Goal: Contribute content: Contribute content

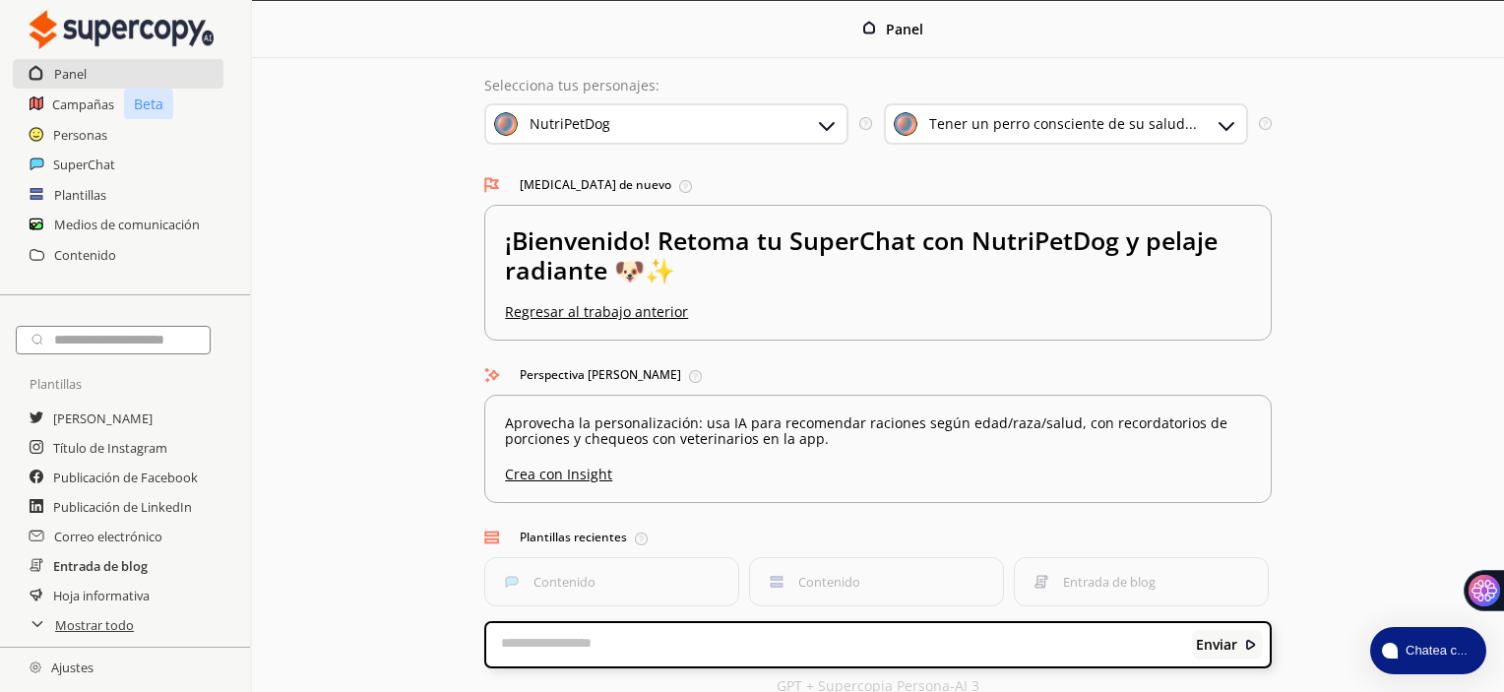
click at [116, 566] on font "Entrada de blog" at bounding box center [100, 566] width 95 height 18
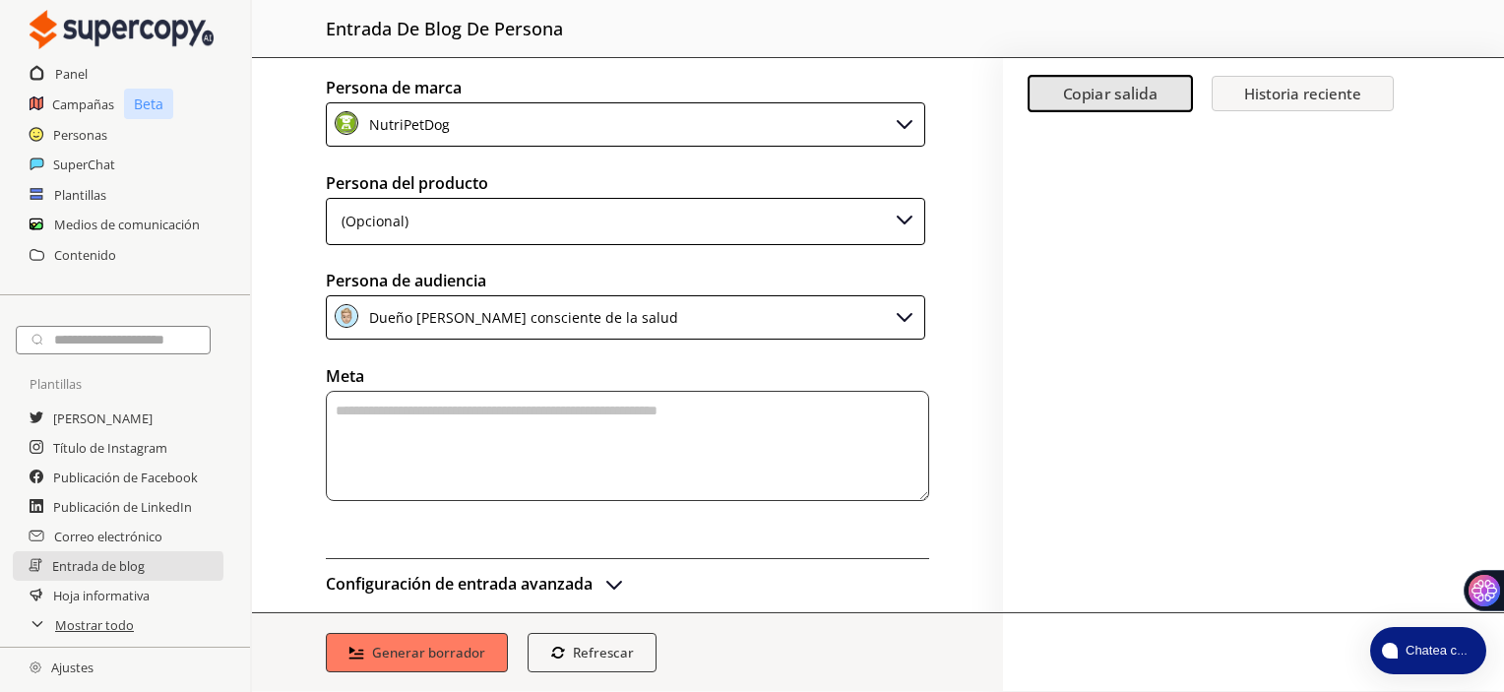
click at [596, 227] on div "(Opcional)" at bounding box center [626, 221] width 600 height 47
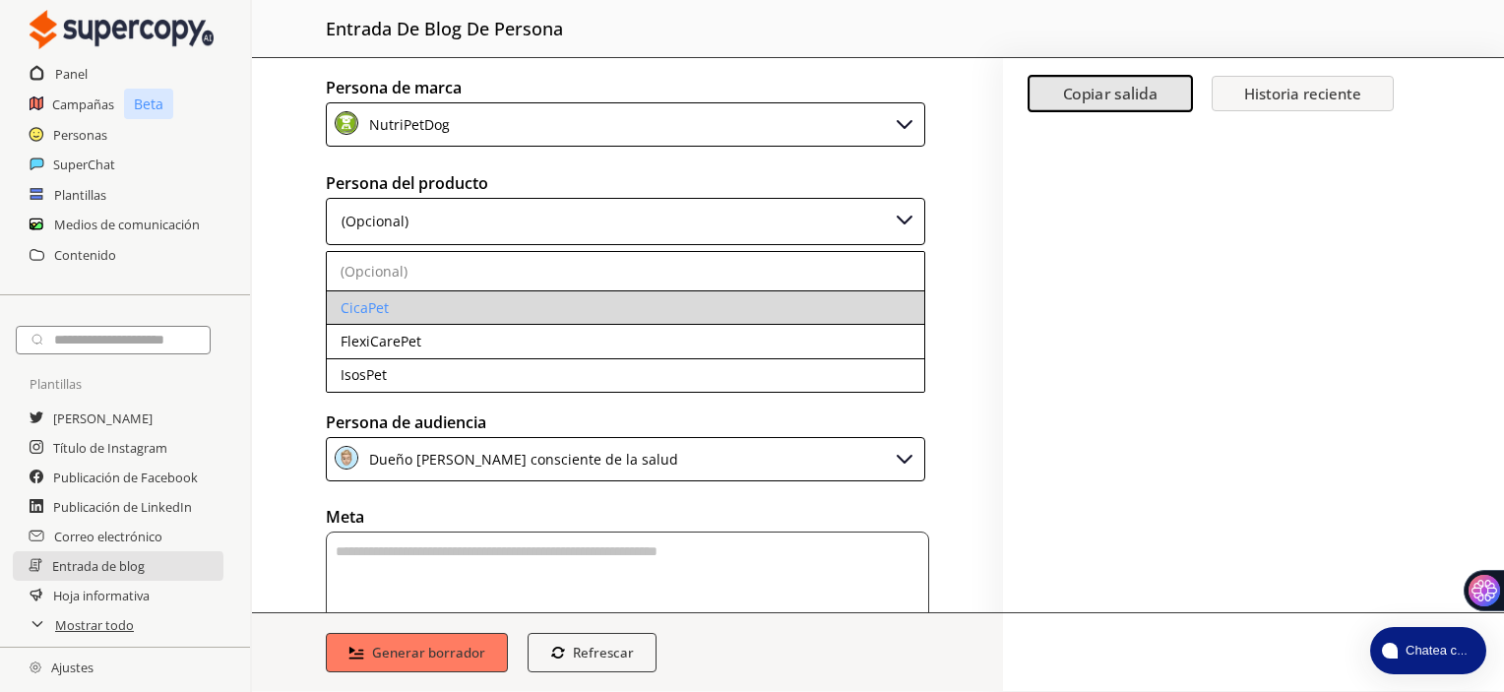
click at [547, 295] on li "CicaPet" at bounding box center [626, 307] width 598 height 33
click at [374, 307] on font "CicaPet" at bounding box center [365, 307] width 48 height 19
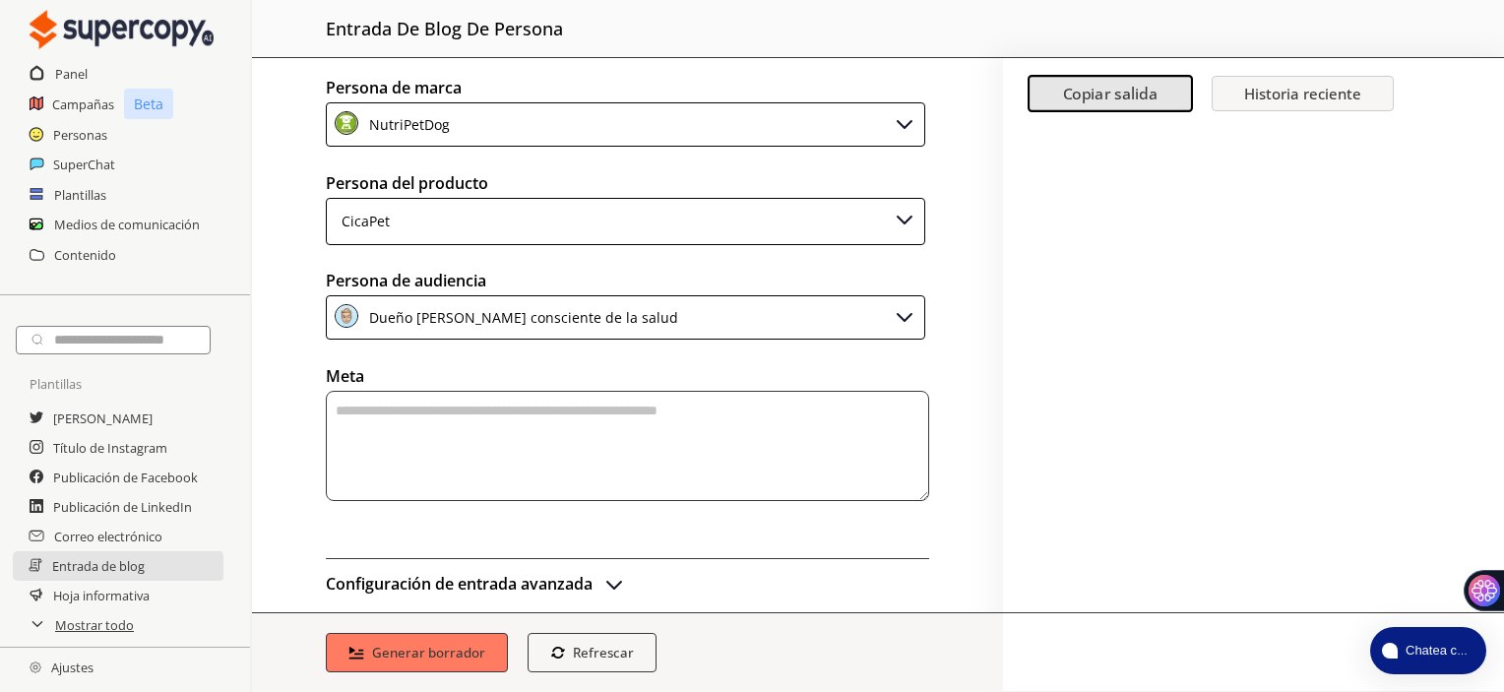
click at [388, 401] on textarea "área de texto-área de texto" at bounding box center [628, 446] width 604 height 110
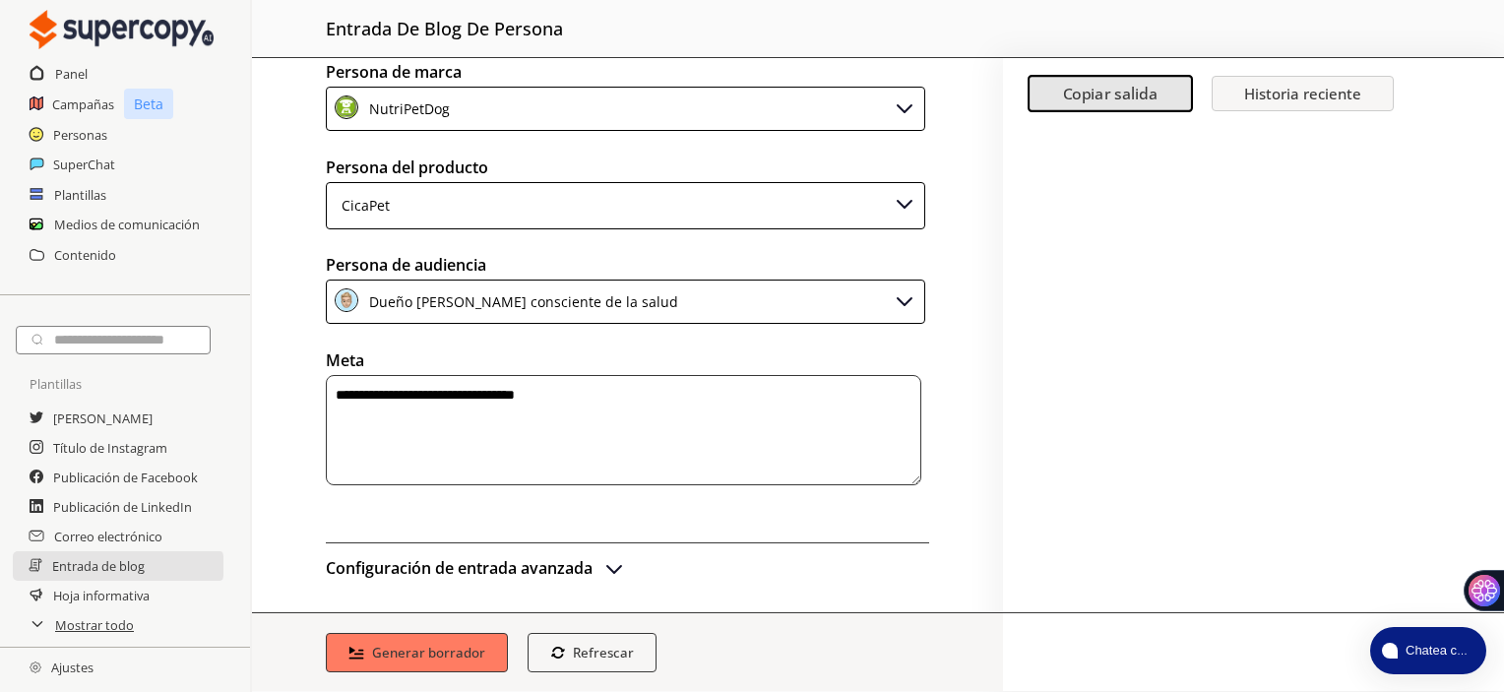
scroll to position [21, 0]
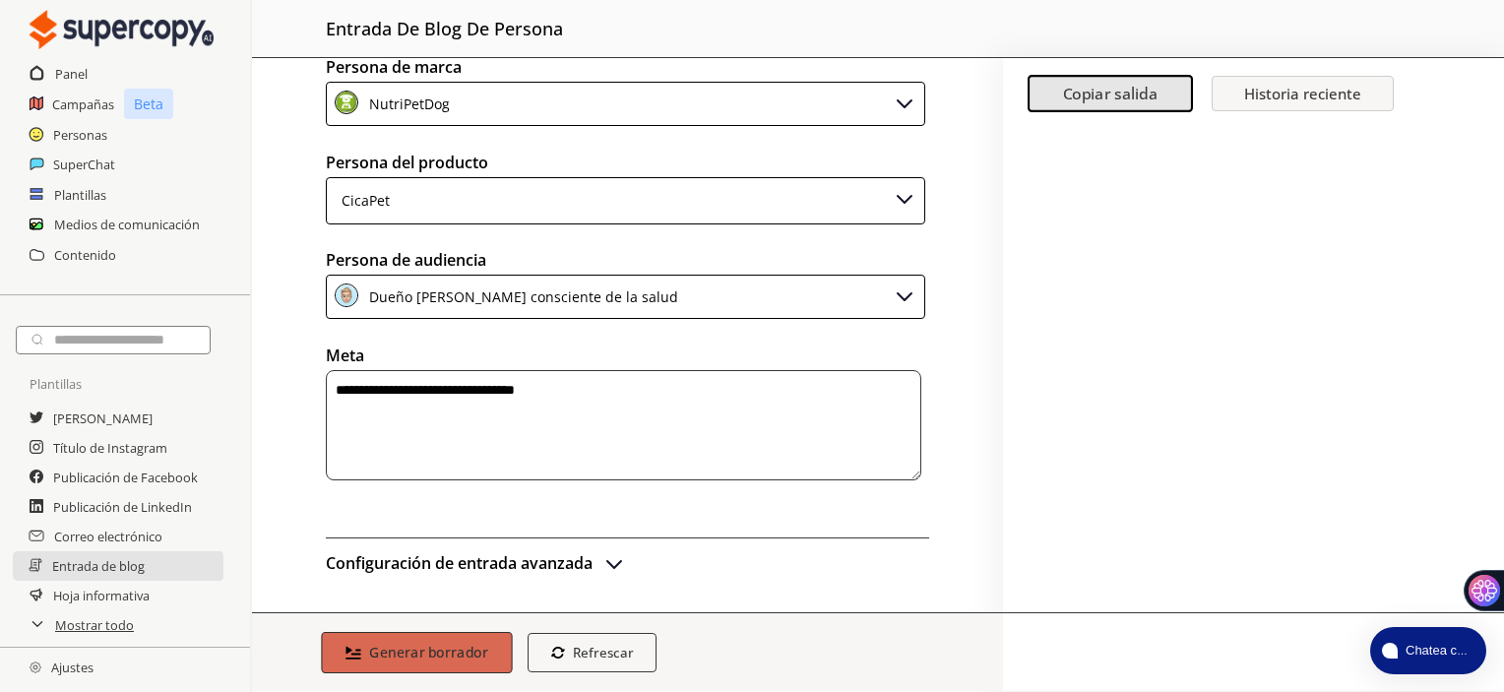
type textarea "**********"
click at [410, 653] on font "Generar borrador" at bounding box center [428, 652] width 119 height 19
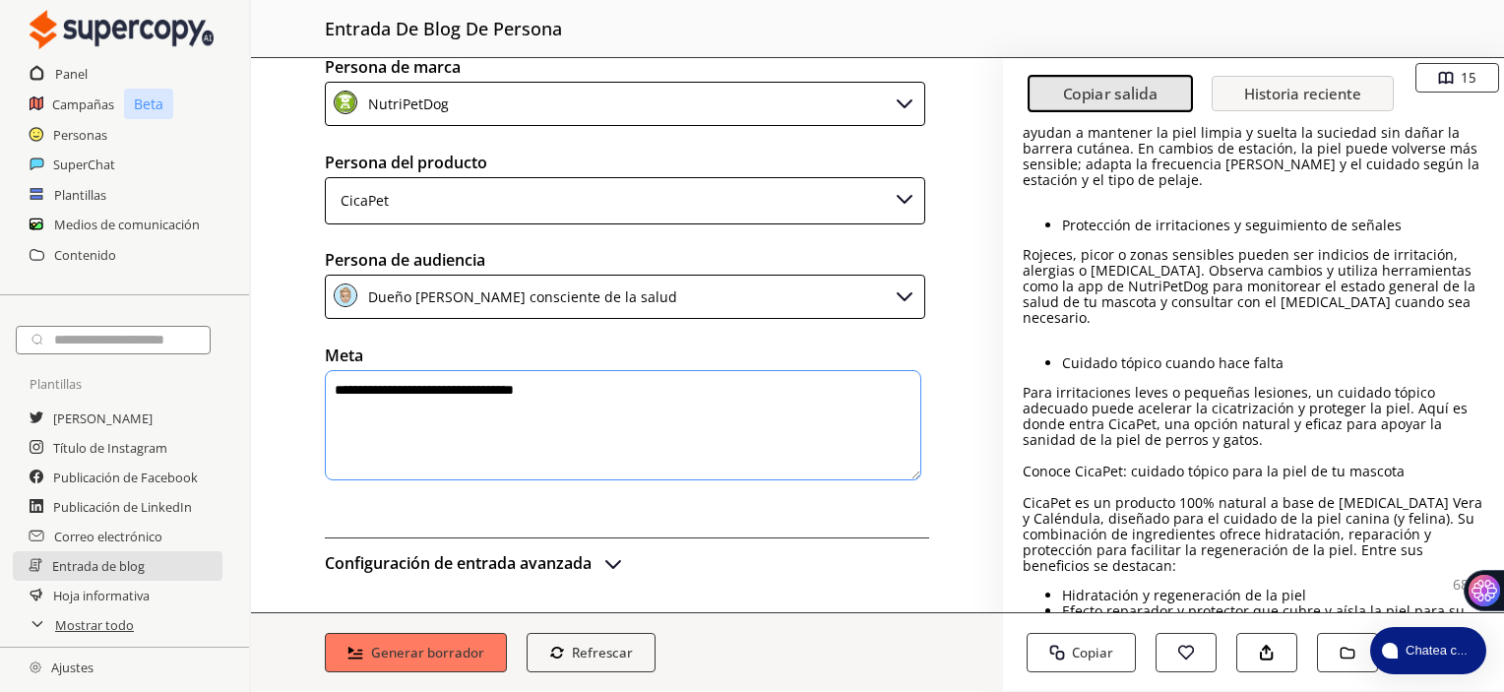
scroll to position [689, 0]
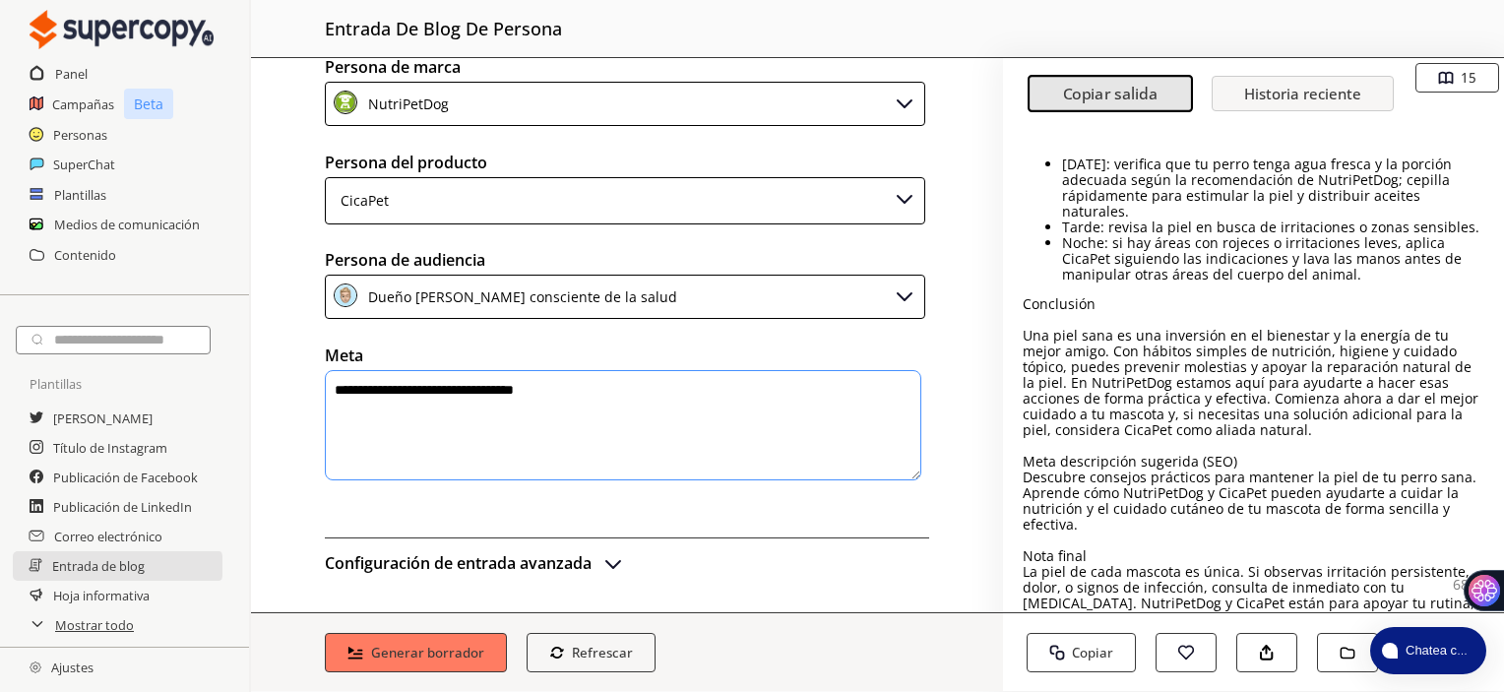
drag, startPoint x: 1155, startPoint y: 294, endPoint x: 1280, endPoint y: 310, distance: 126.0
click at [1280, 328] on p "Una piel sana es una inversión en el bienestar y la energía de tu mejor amigo. …" at bounding box center [1254, 383] width 462 height 110
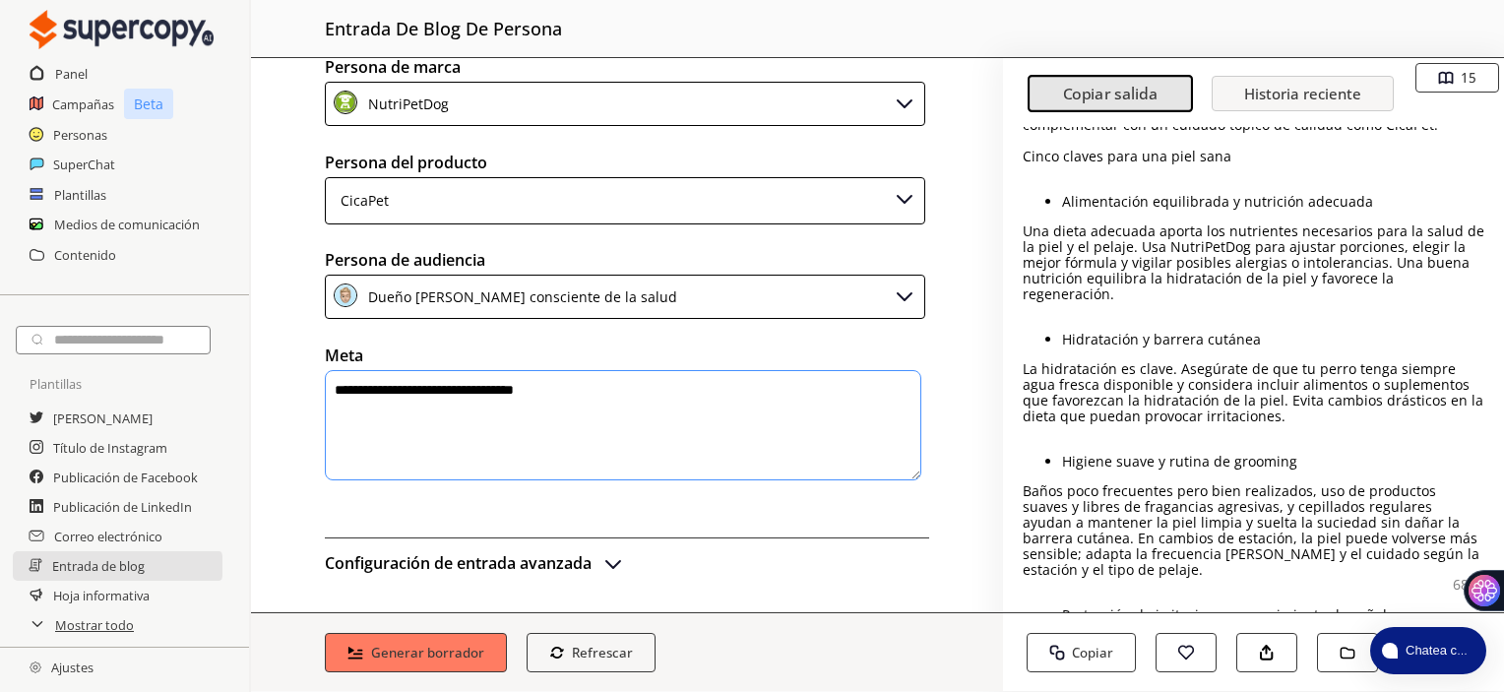
scroll to position [0, 0]
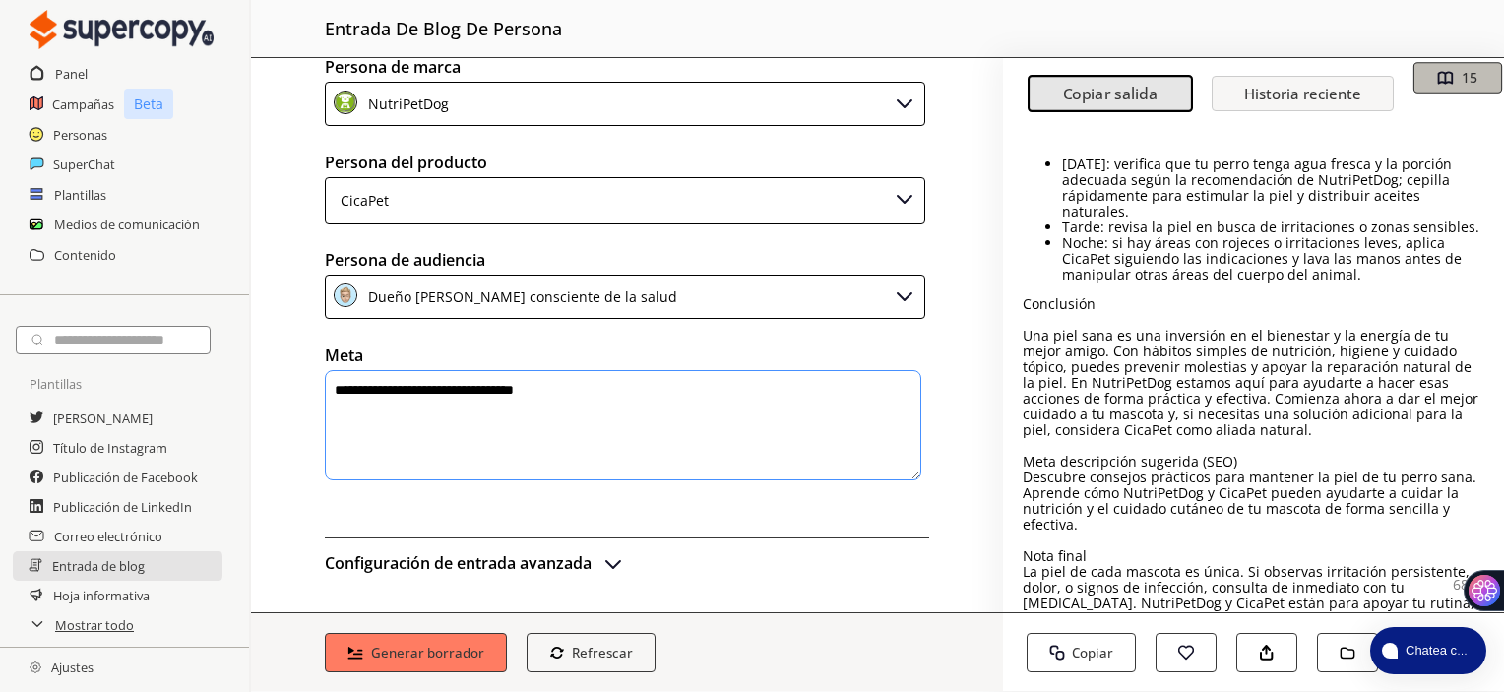
click at [1443, 78] on img "button" at bounding box center [1445, 78] width 17 height 17
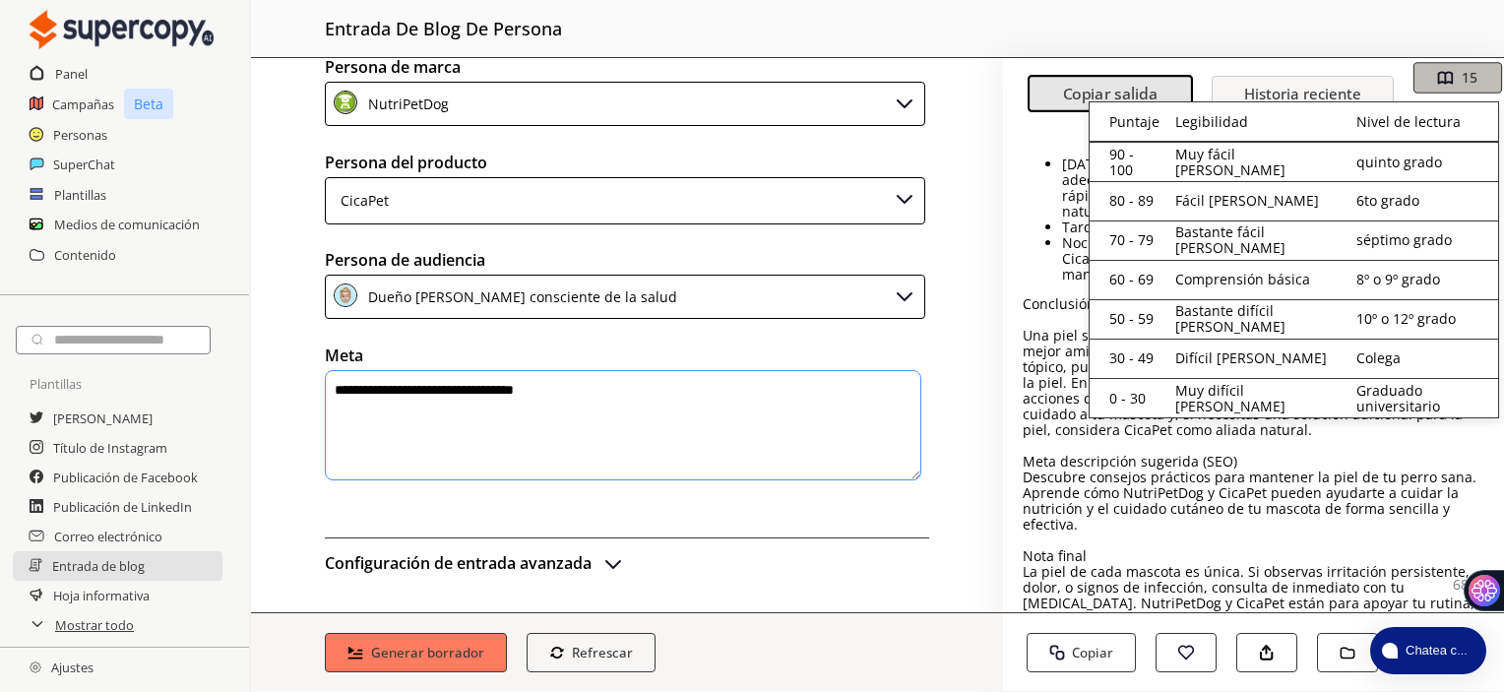
click at [1443, 78] on img "button" at bounding box center [1445, 78] width 17 height 17
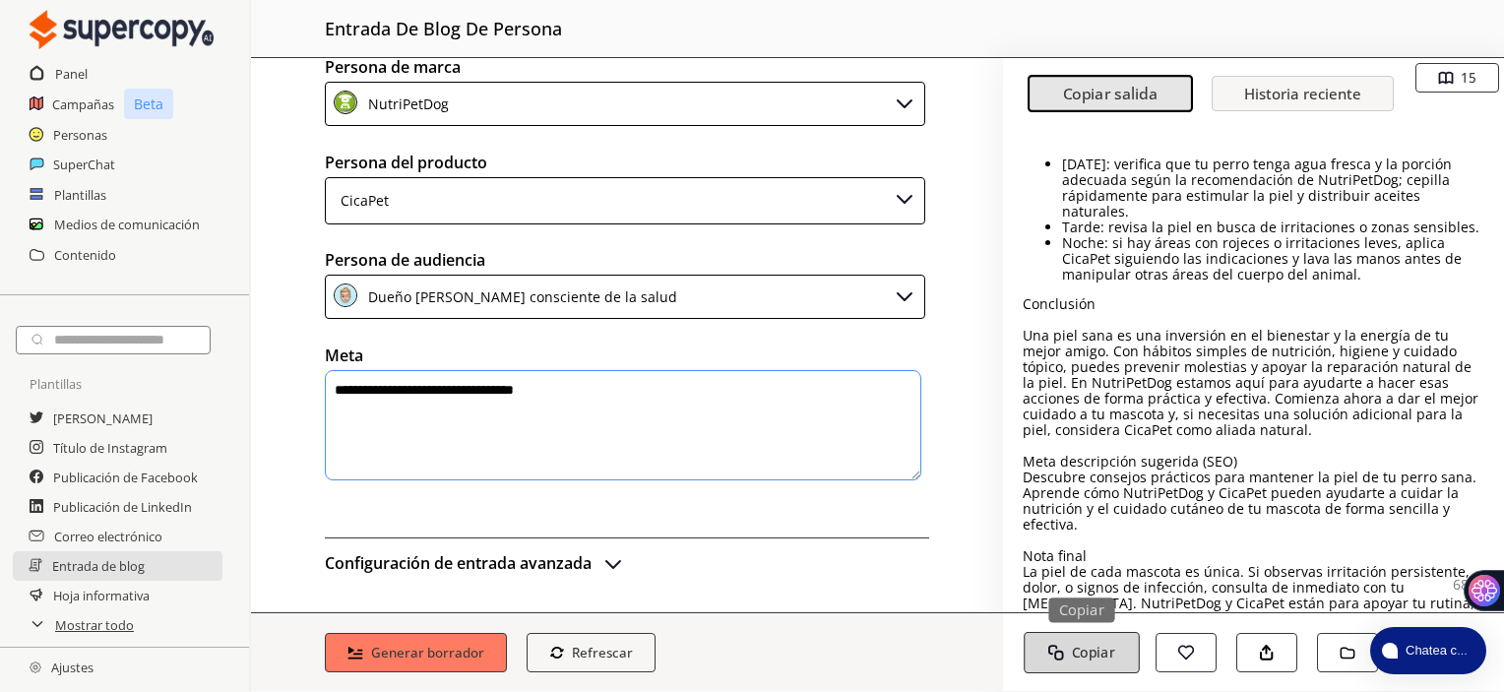
click at [1097, 653] on font "Copiar" at bounding box center [1093, 652] width 43 height 19
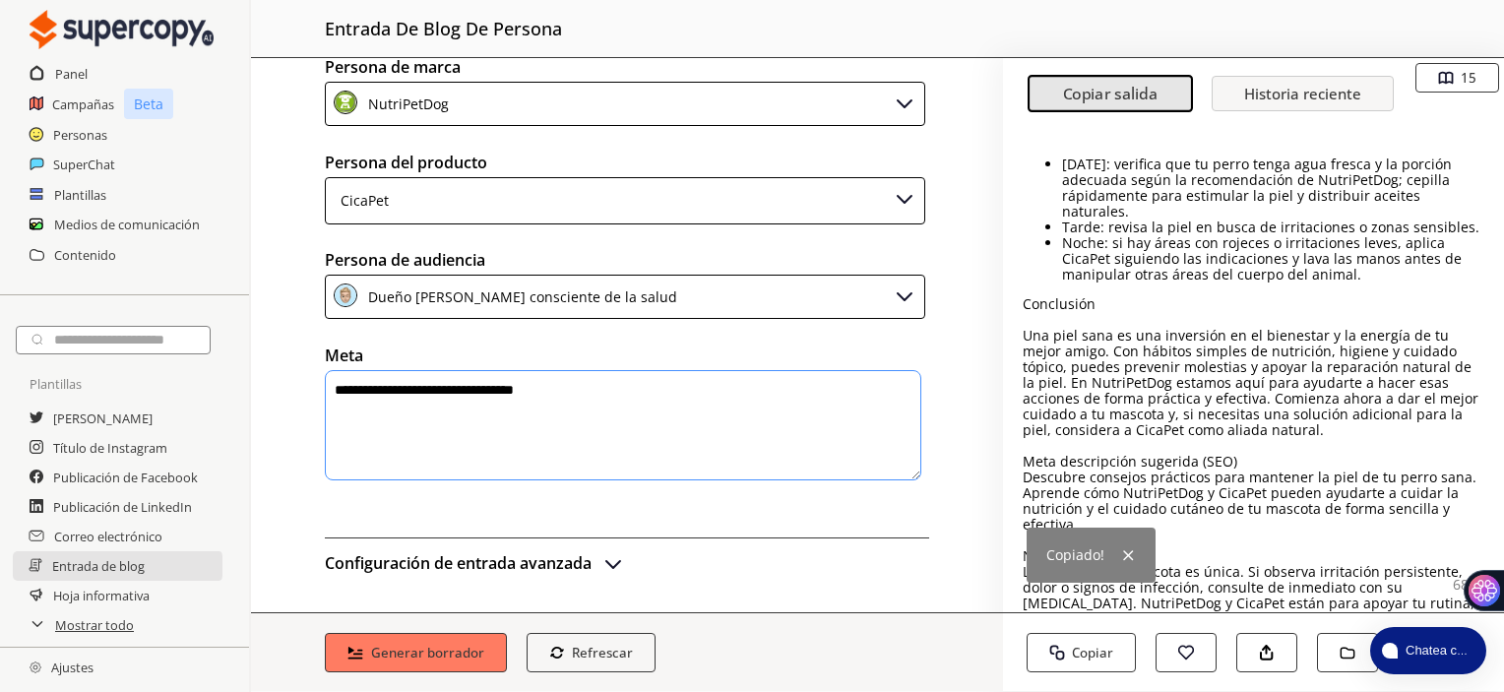
scroll to position [47, 0]
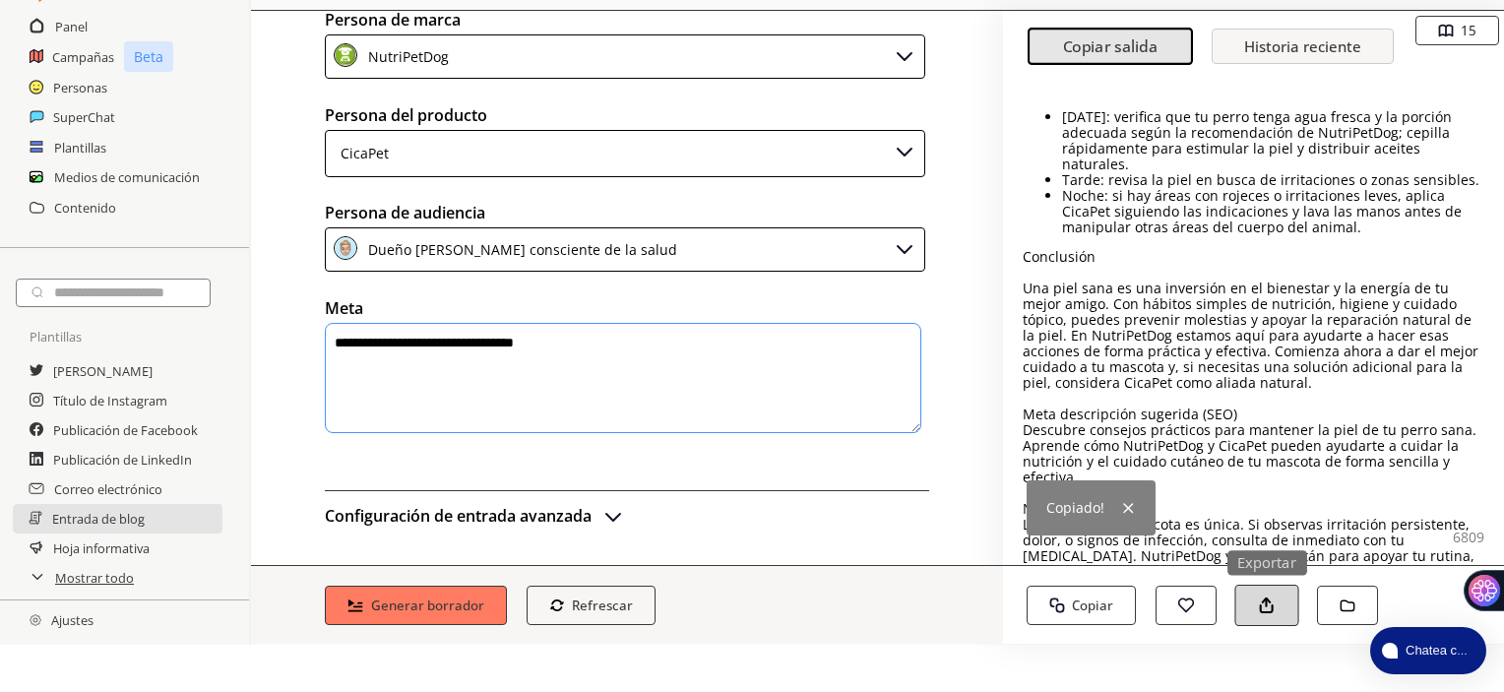
click at [1265, 605] on img "button" at bounding box center [1267, 606] width 17 height 17
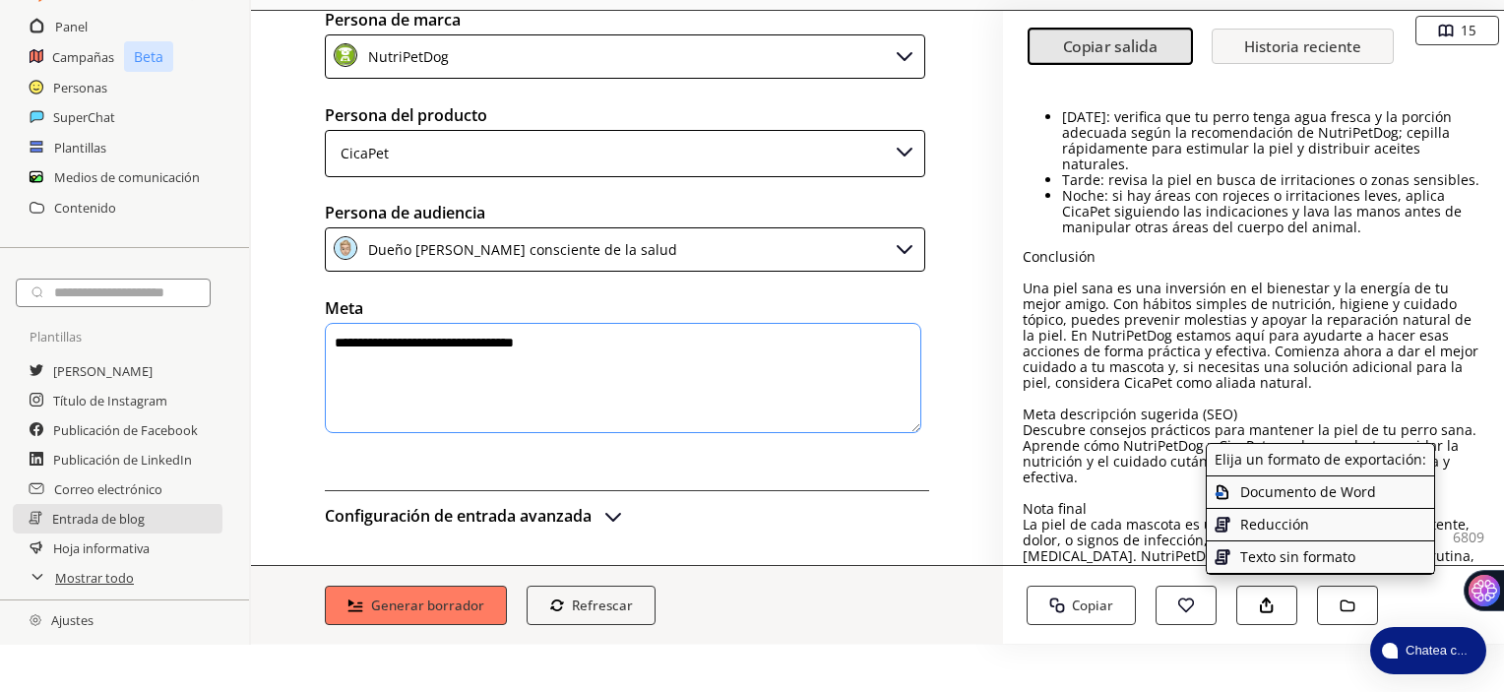
click at [1276, 558] on font "Texto sin formato" at bounding box center [1298, 556] width 115 height 19
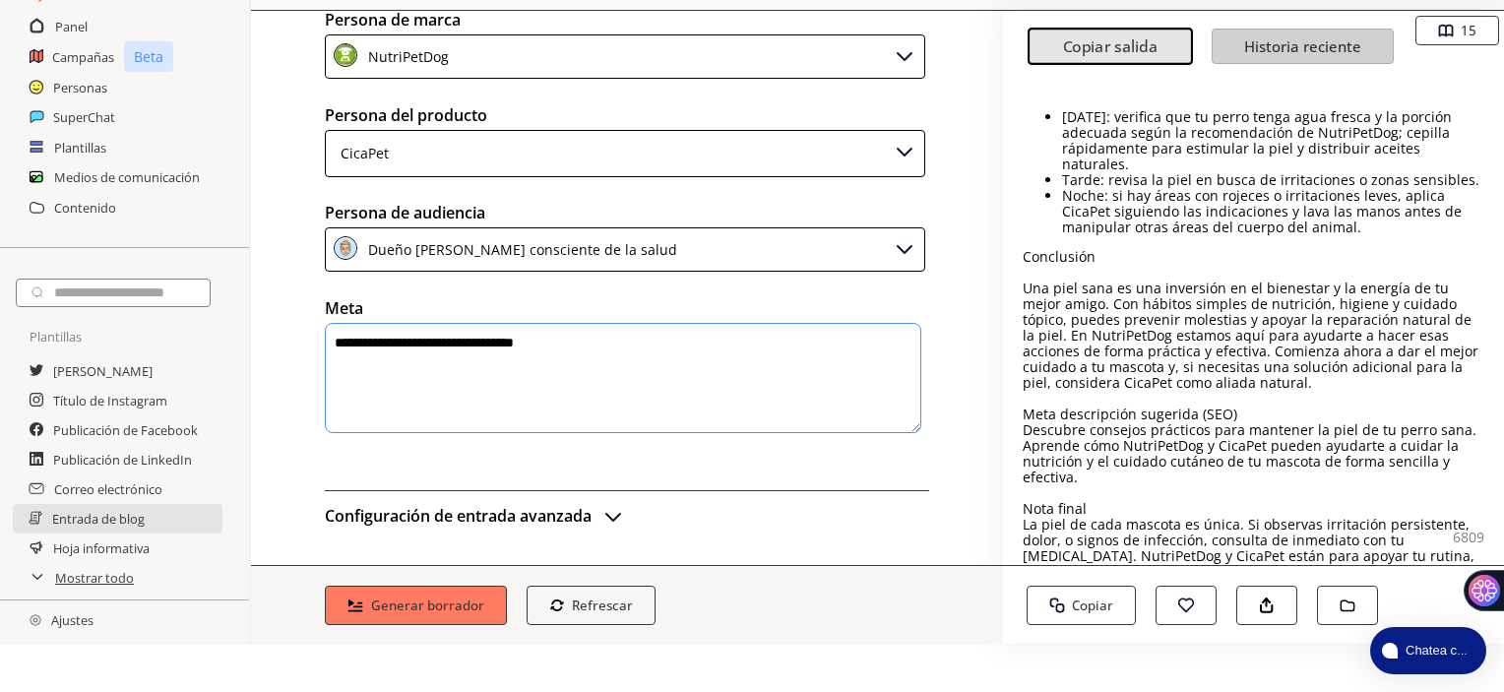
scroll to position [2235, 0]
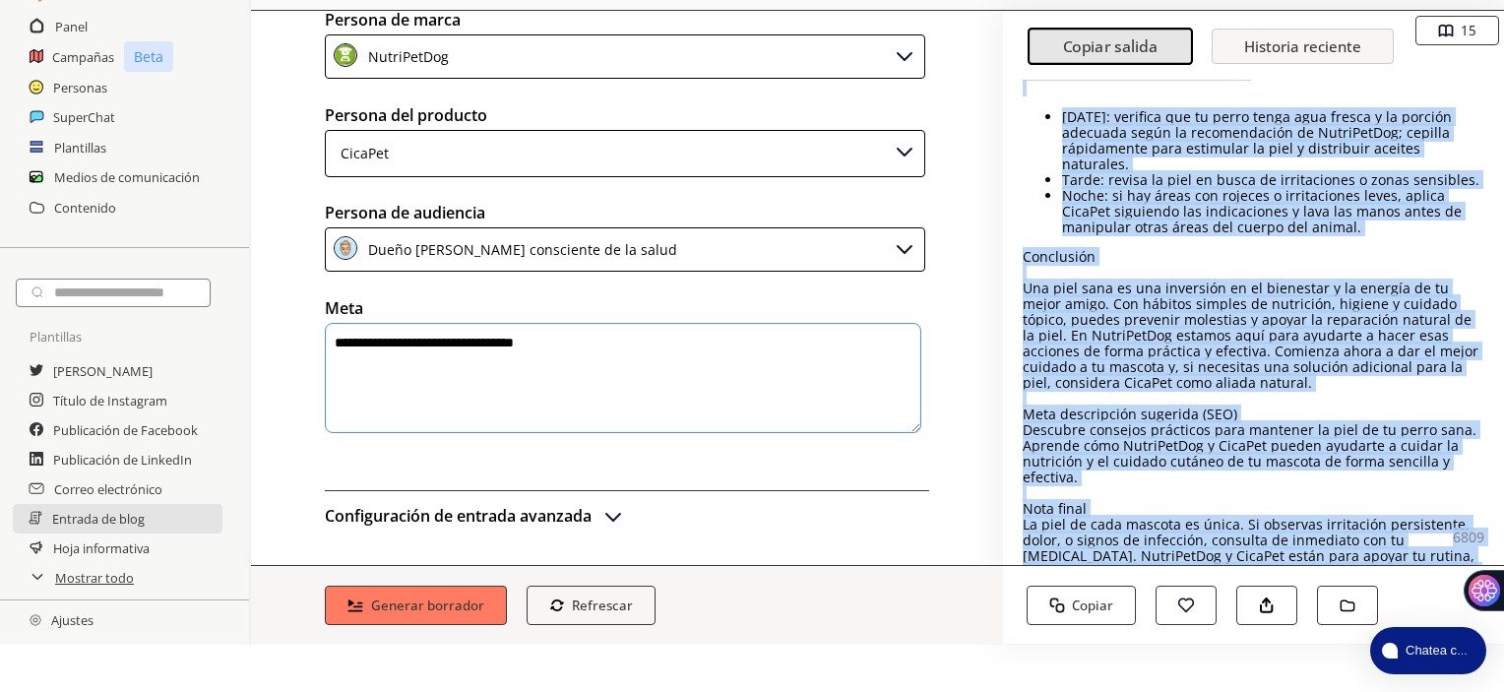
drag, startPoint x: 1502, startPoint y: 511, endPoint x: 1504, endPoint y: 384, distance: 127.0
click at [1503, 384] on html "**********" at bounding box center [752, 322] width 1504 height 739
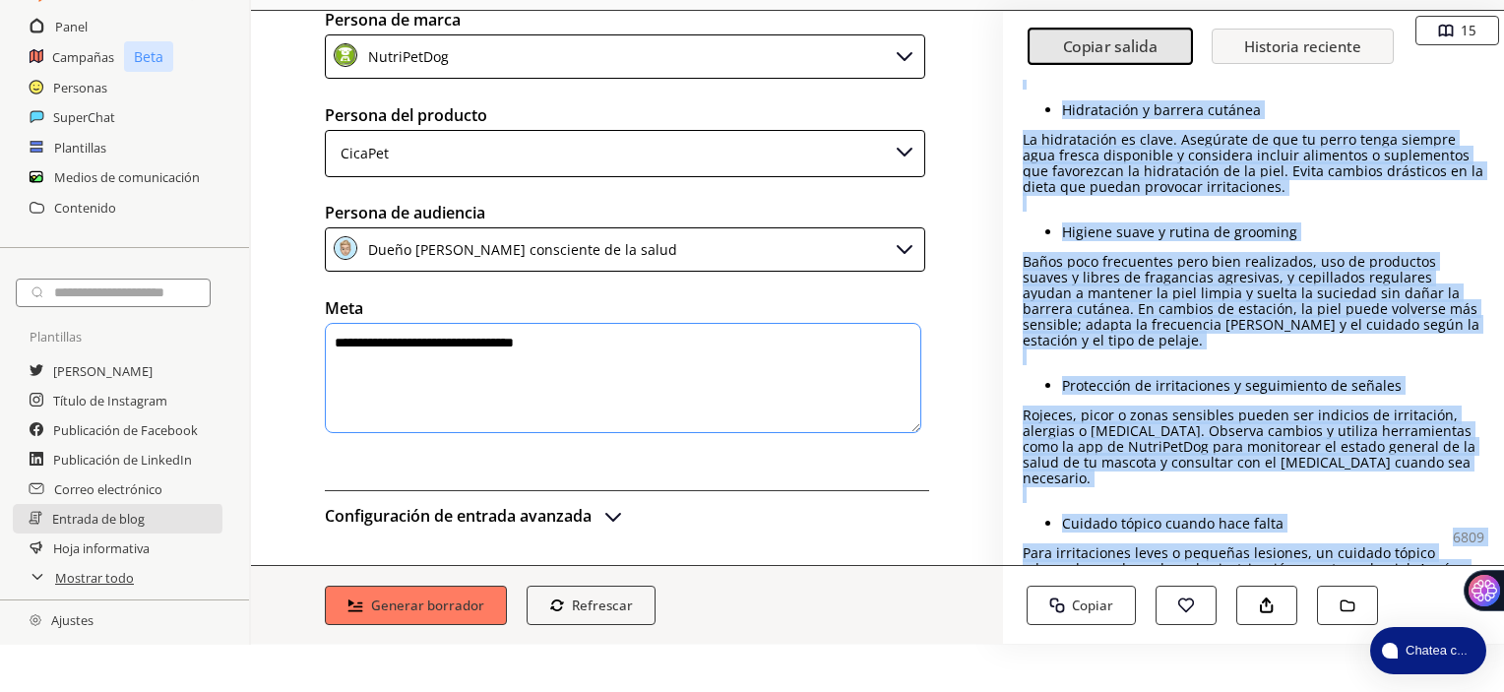
scroll to position [262, 0]
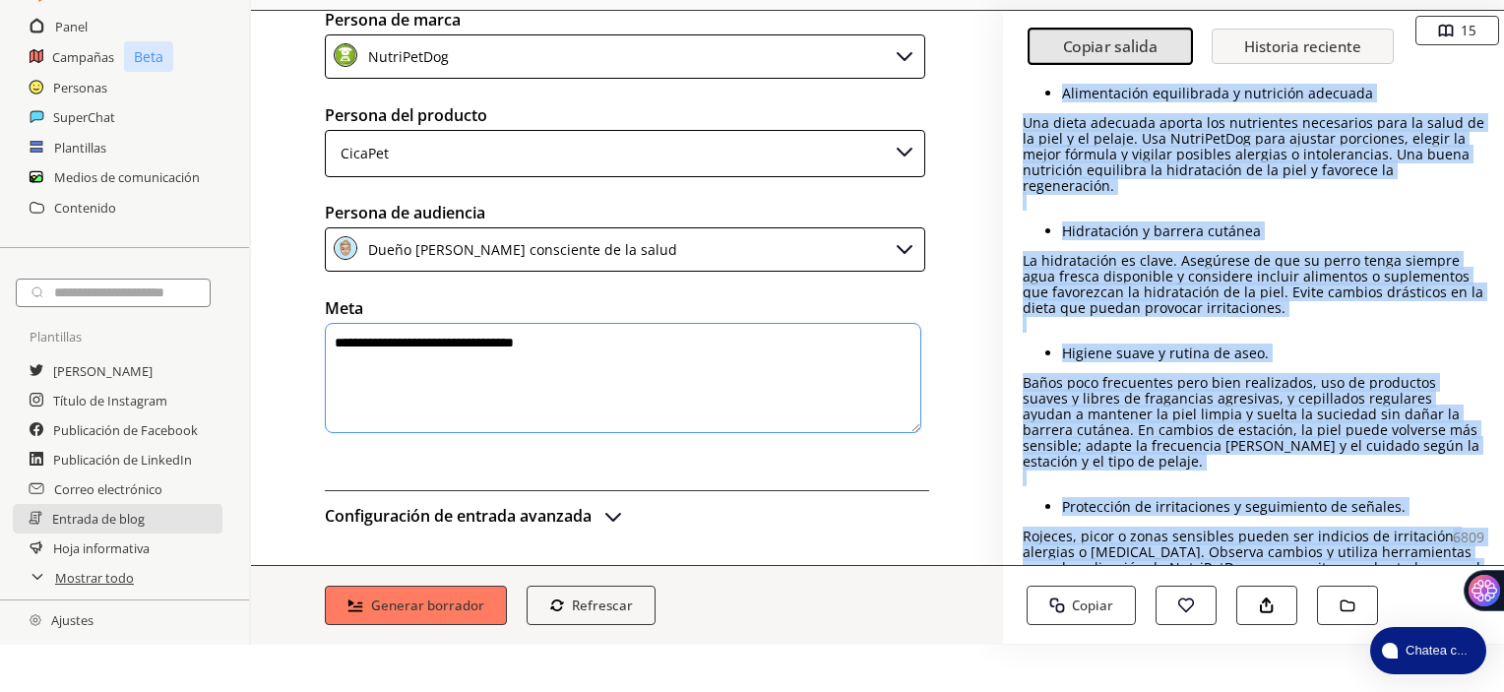
click at [1142, 130] on font "Una dieta adecuada aporta los nutrientes necesarios para la salud de la piel y …" at bounding box center [1254, 154] width 462 height 82
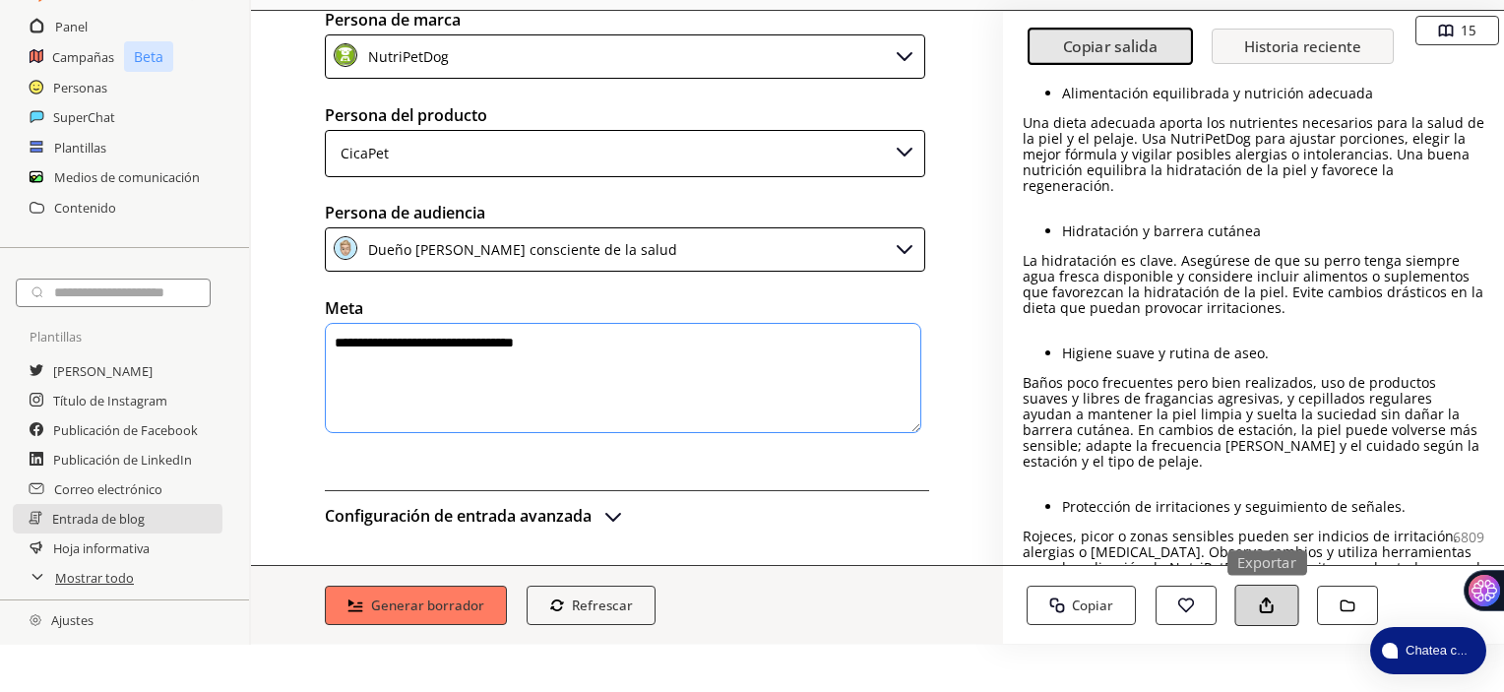
click at [1261, 607] on img "button" at bounding box center [1267, 606] width 17 height 17
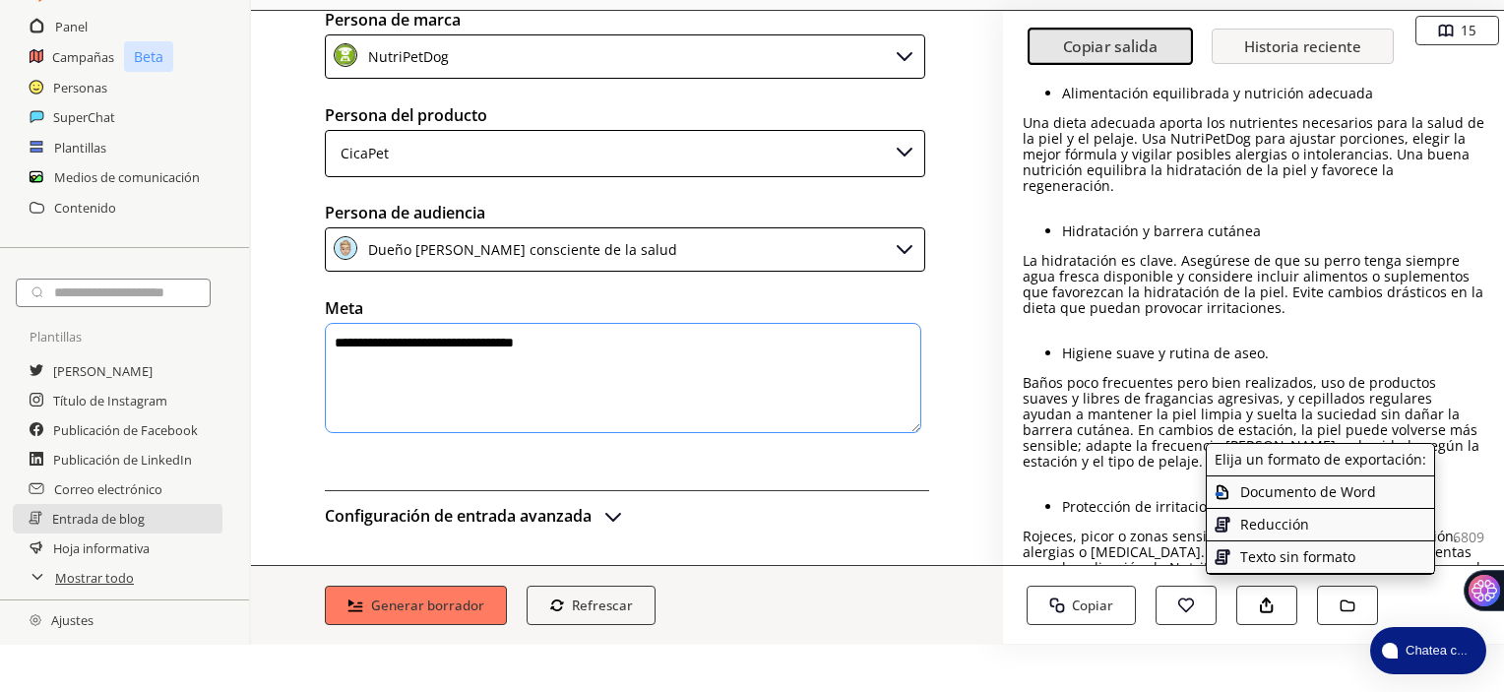
click at [1304, 494] on font "Documento de Word" at bounding box center [1309, 491] width 136 height 19
